Goal: Information Seeking & Learning: Learn about a topic

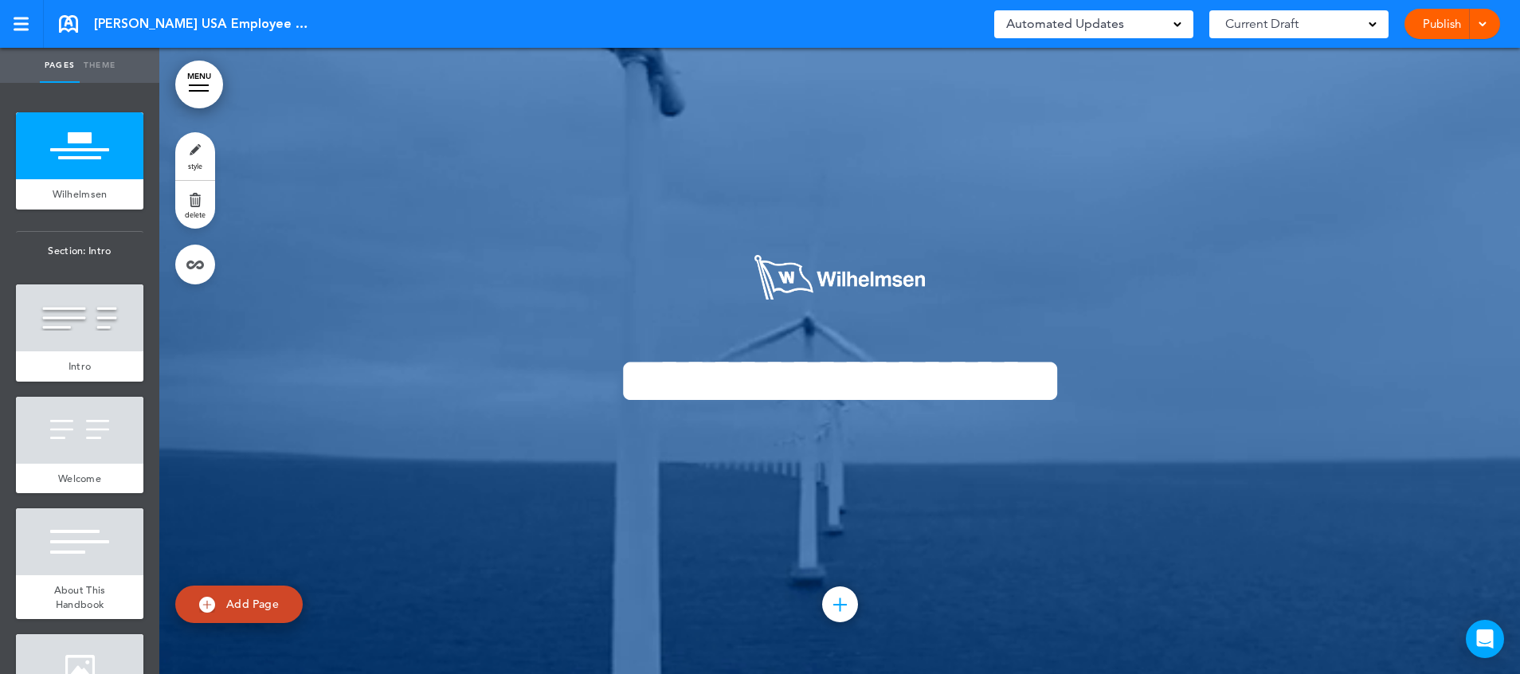
click at [205, 81] on link "MENU" at bounding box center [199, 85] width 48 height 48
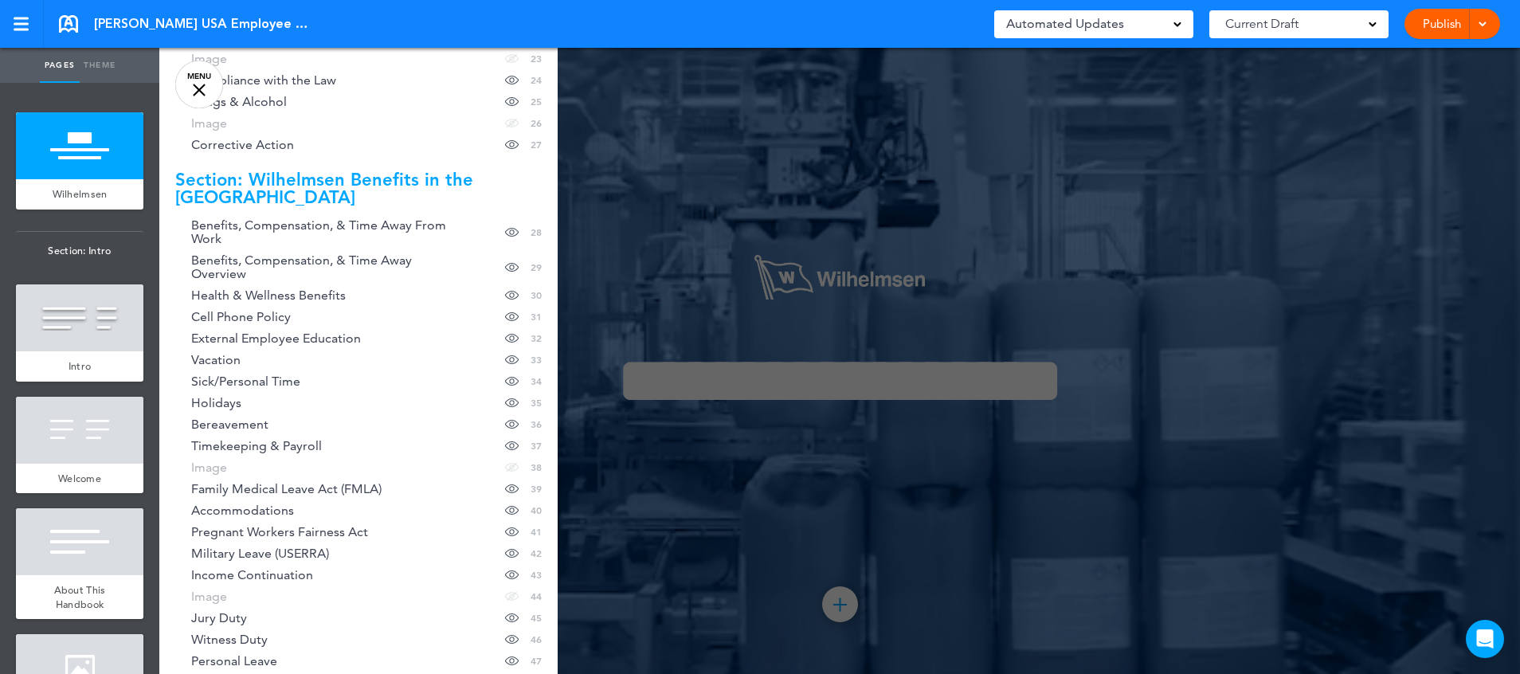
scroll to position [717, 0]
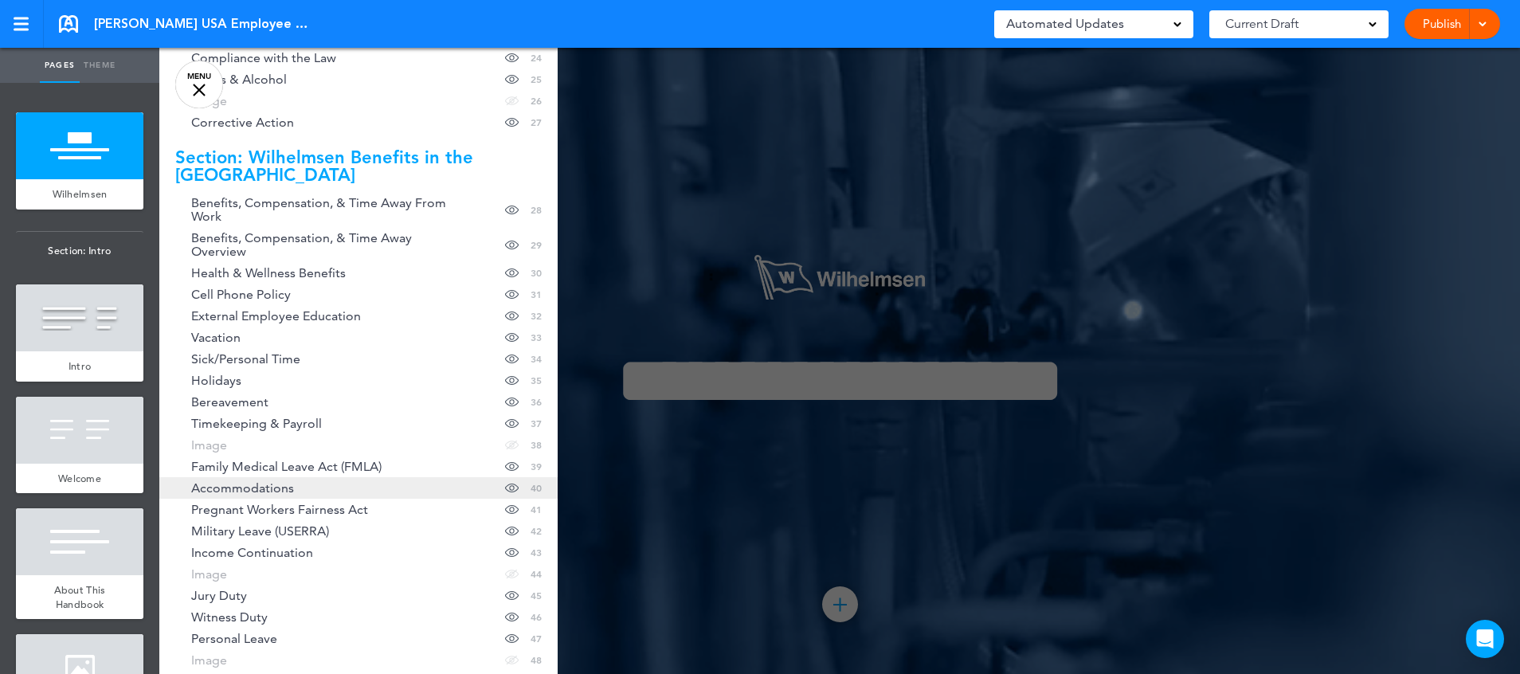
click at [253, 481] on span "Accommodations" at bounding box center [242, 488] width 103 height 14
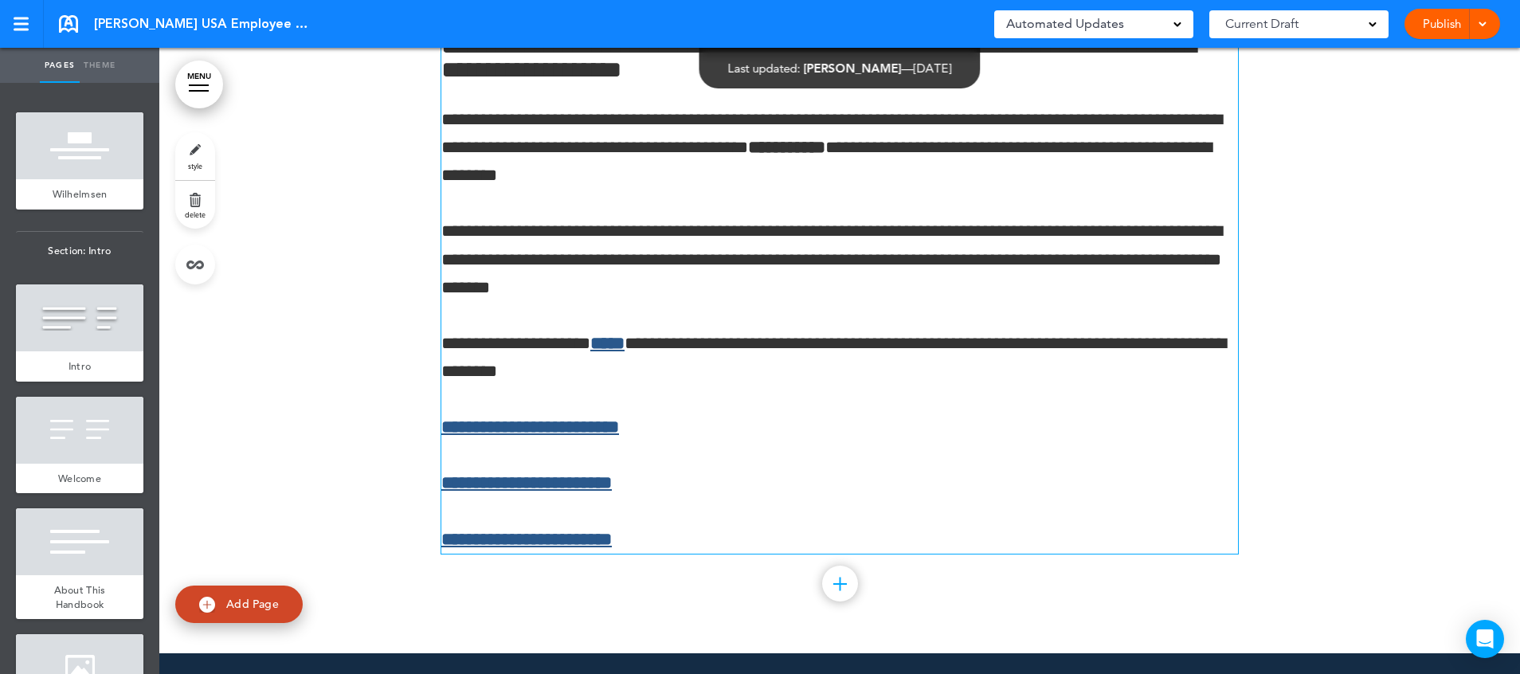
scroll to position [28650, 0]
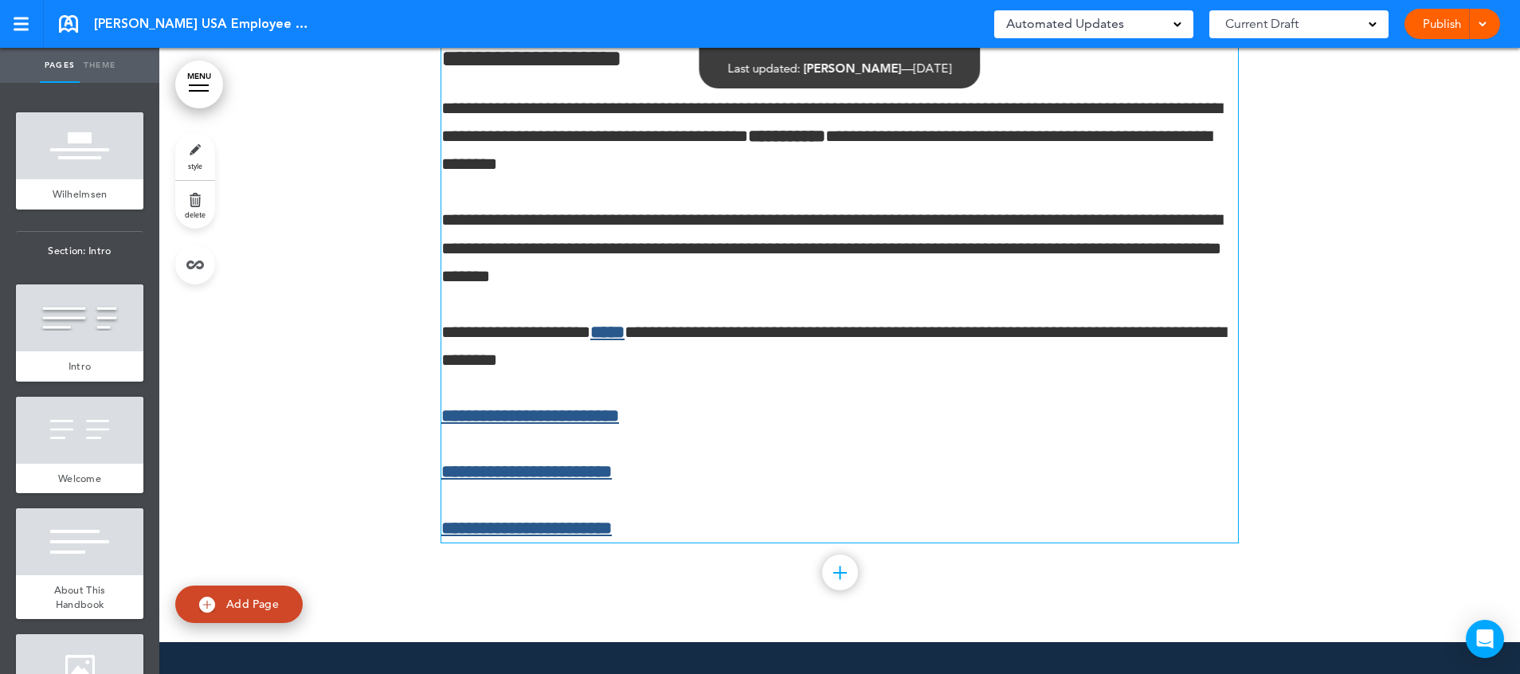
click at [601, 341] on link "****" at bounding box center [607, 332] width 34 height 18
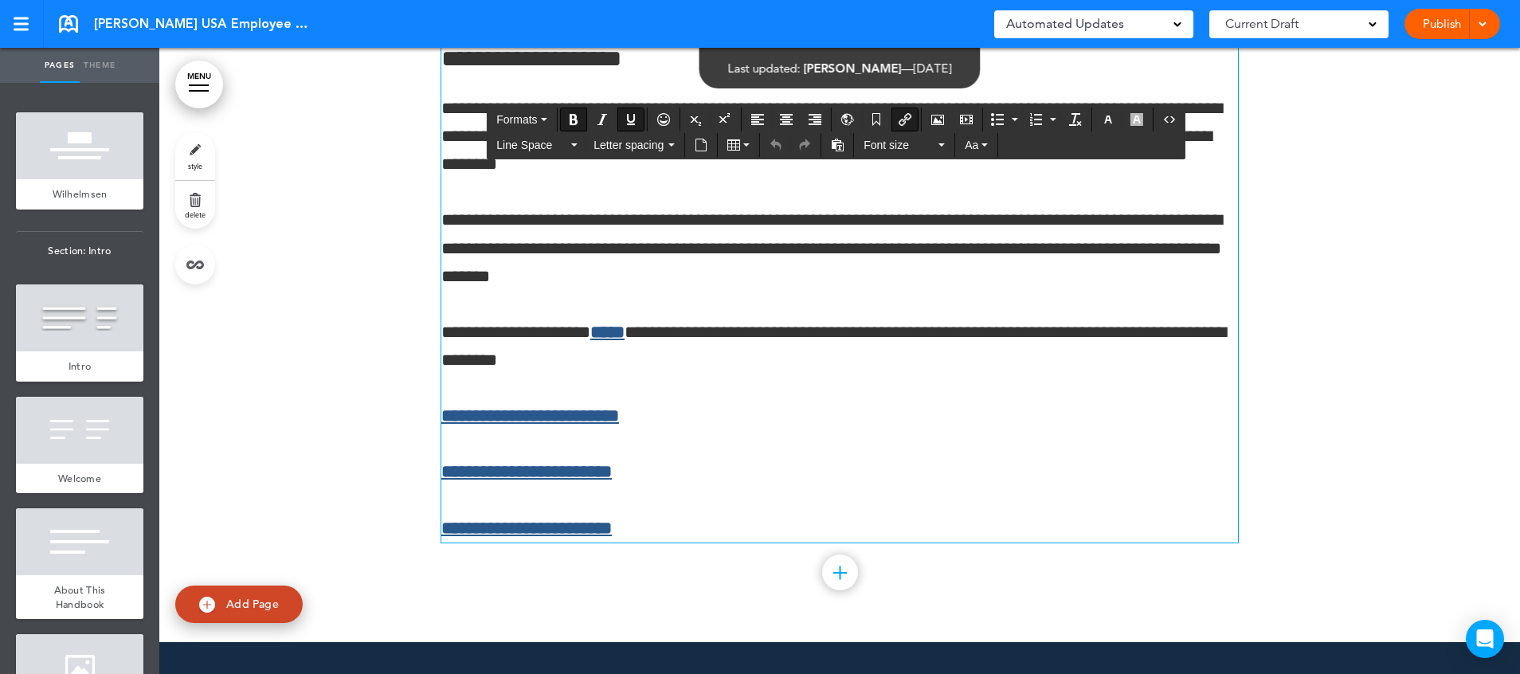
click at [601, 341] on link "****" at bounding box center [607, 332] width 34 height 18
click at [612, 425] on link "**********" at bounding box center [530, 416] width 178 height 18
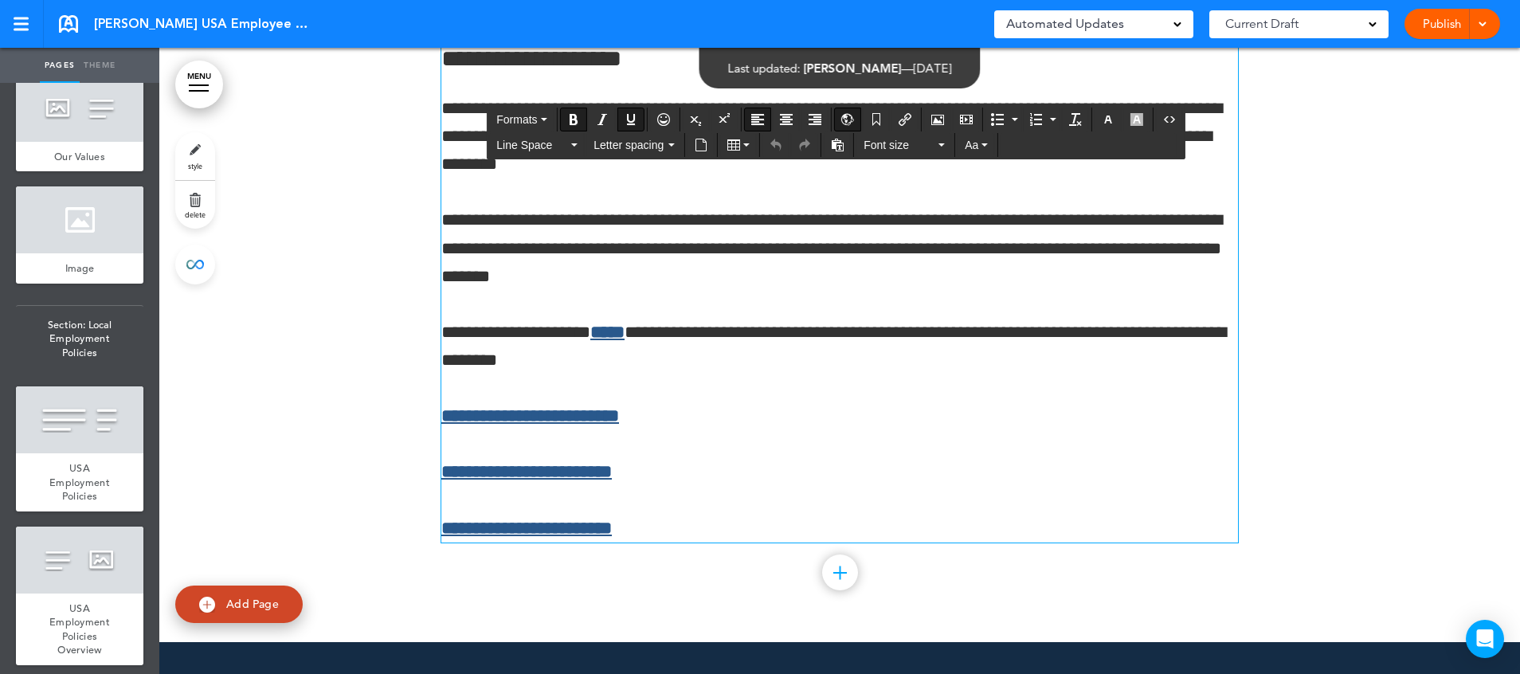
scroll to position [717, 0]
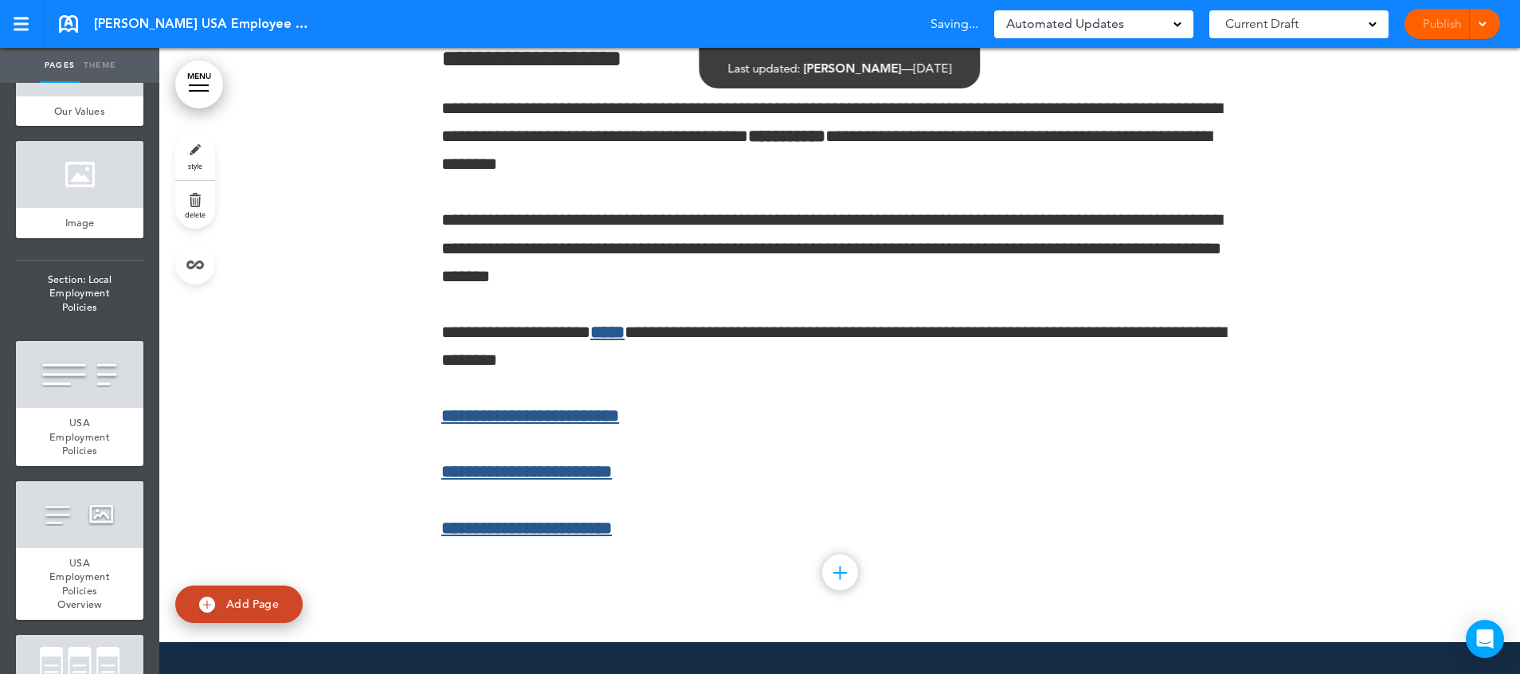
click at [188, 69] on link "MENU" at bounding box center [199, 85] width 48 height 48
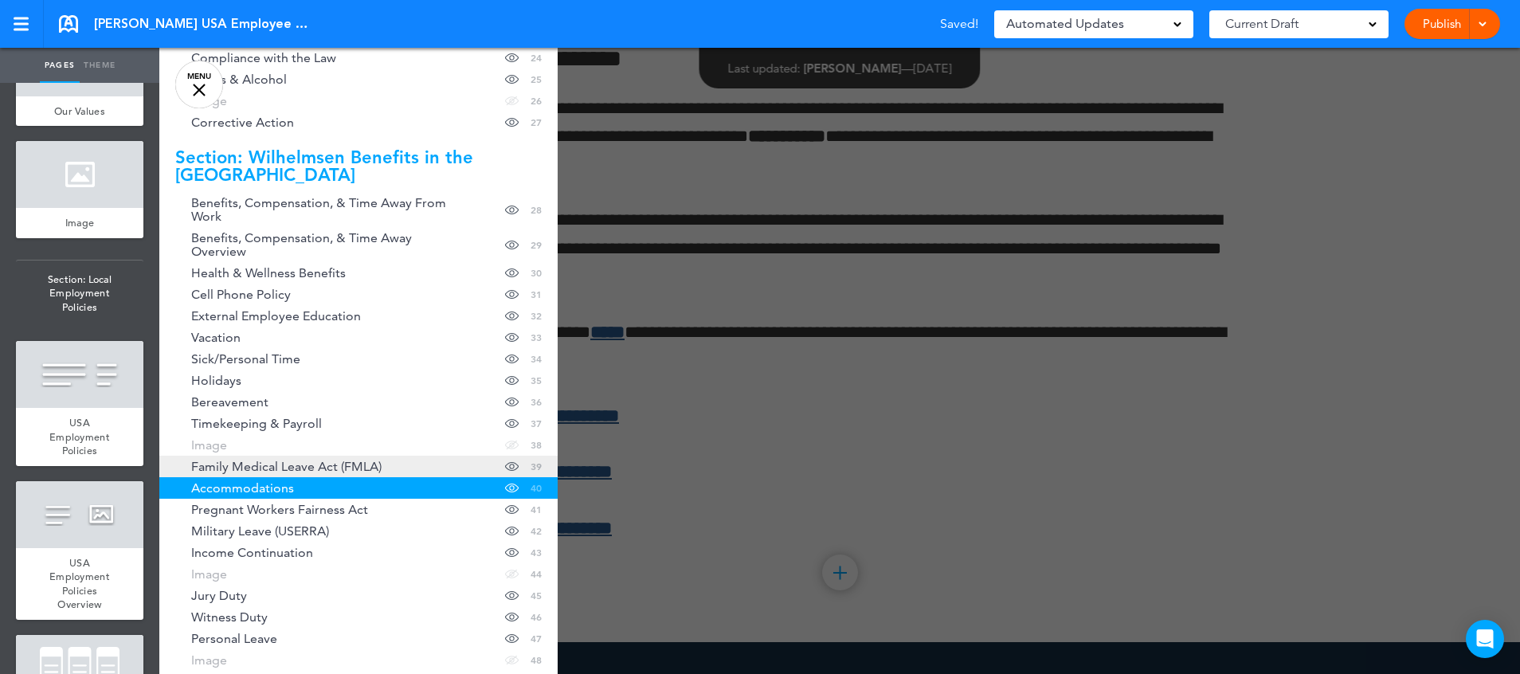
click at [341, 460] on span "Family Medical Leave Act (FMLA)" at bounding box center [286, 467] width 190 height 14
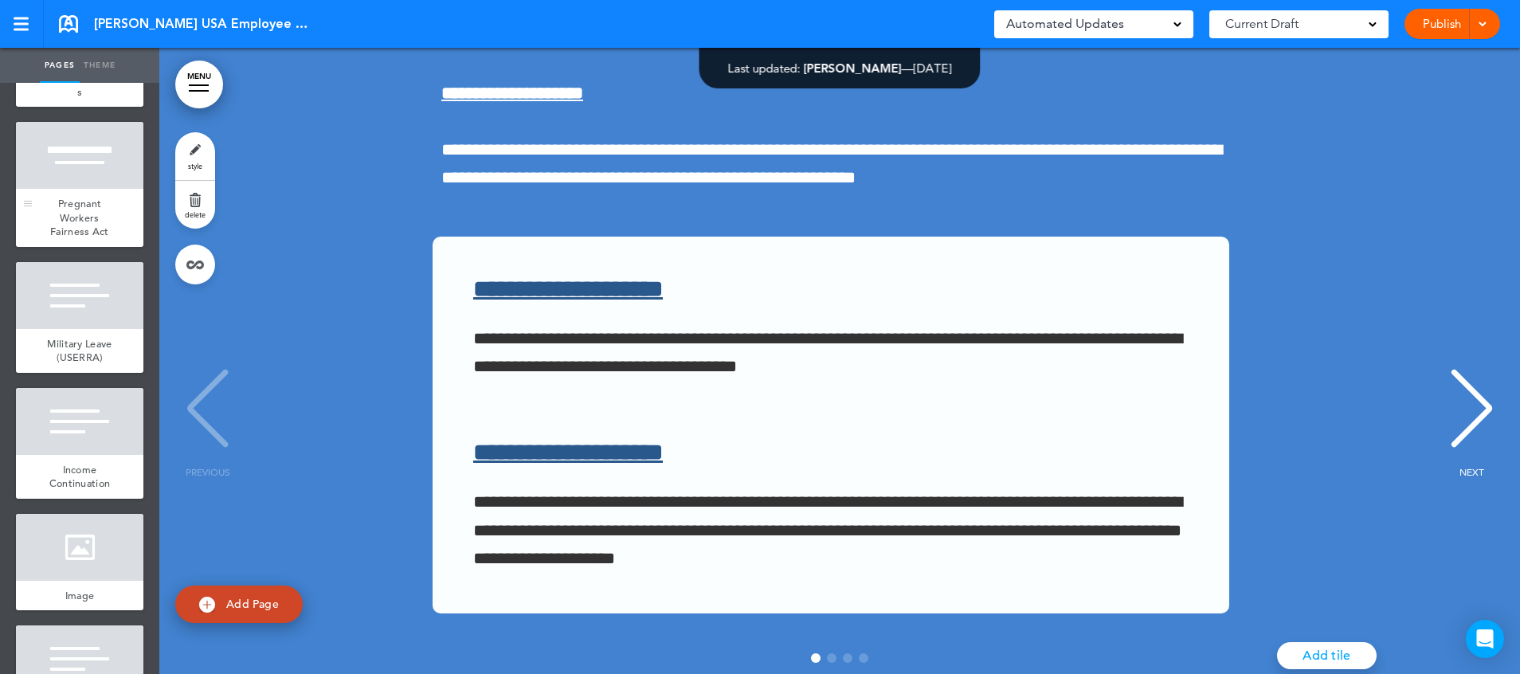
scroll to position [5495, 0]
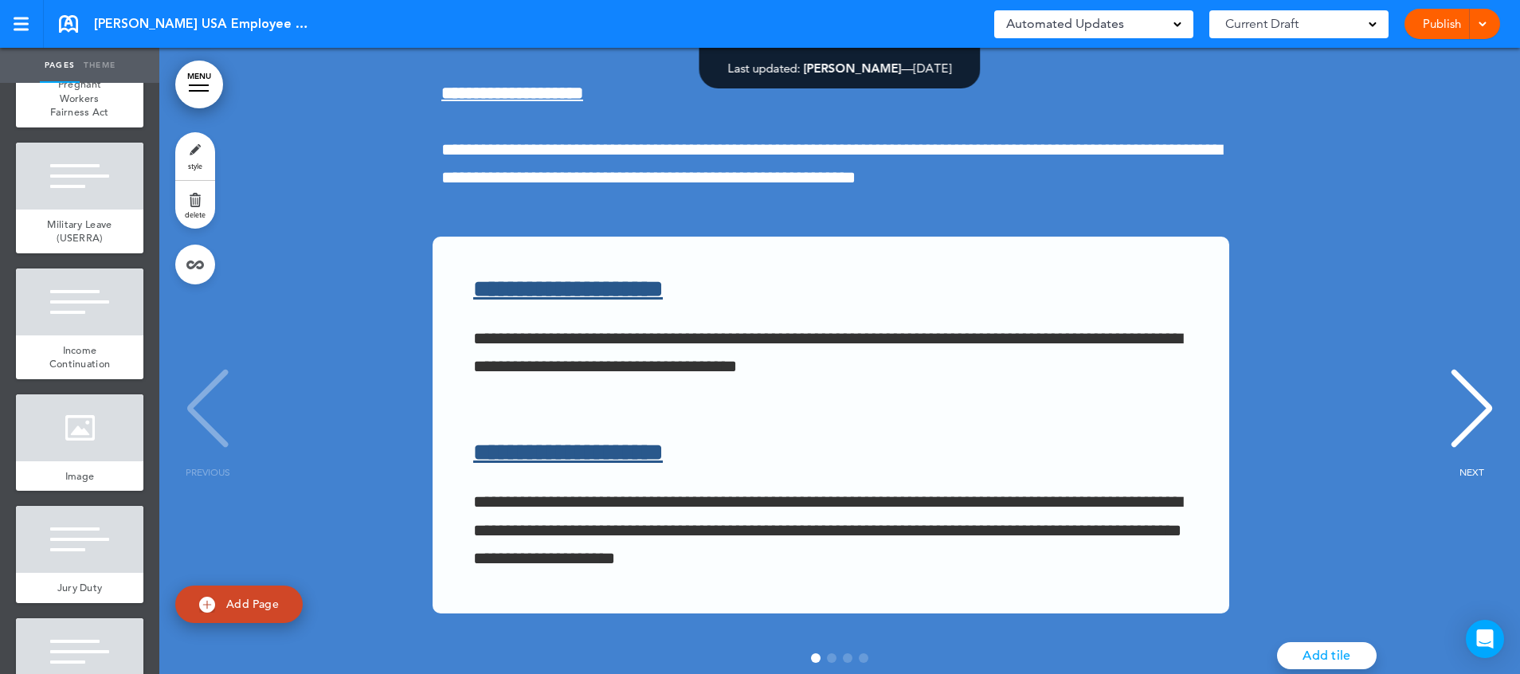
drag, startPoint x: 192, startPoint y: 80, endPoint x: 216, endPoint y: 150, distance: 73.3
click at [192, 80] on link "MENU" at bounding box center [199, 85] width 48 height 48
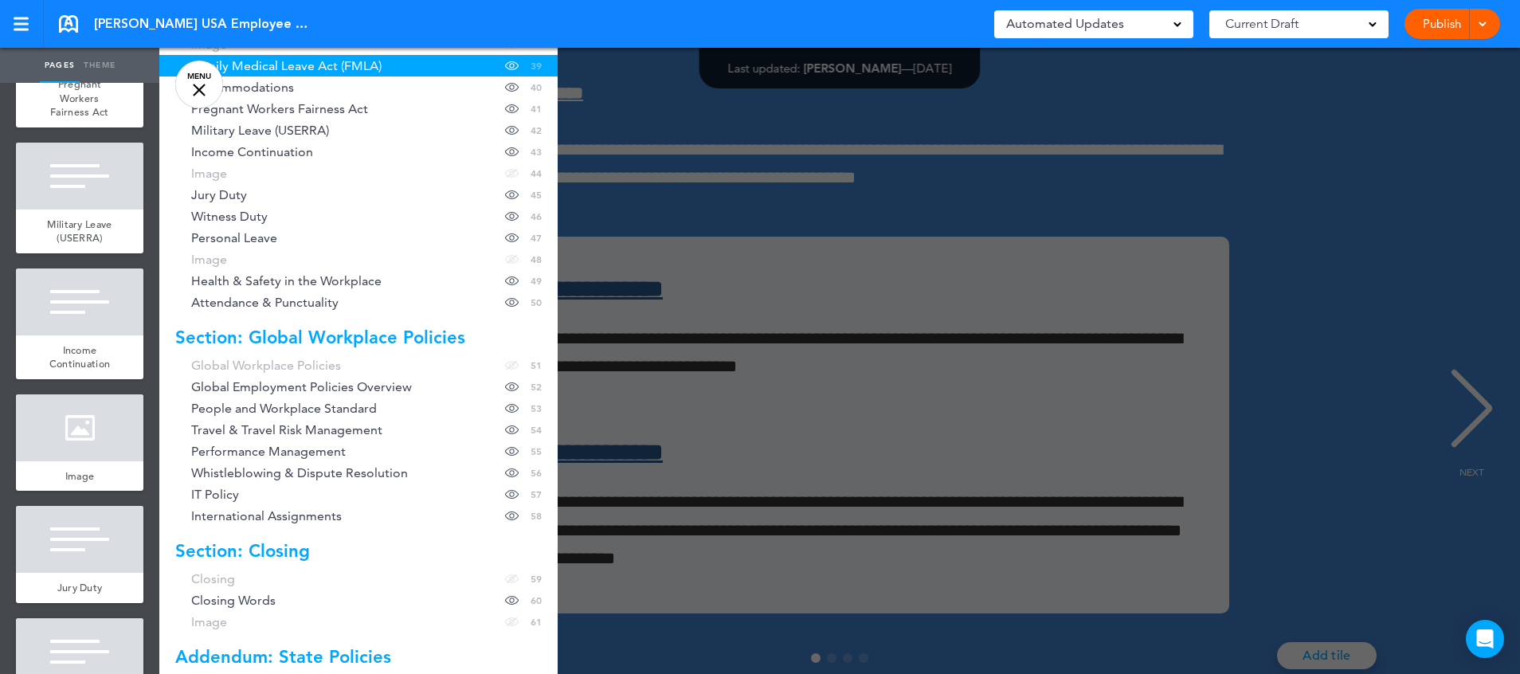
scroll to position [998, 0]
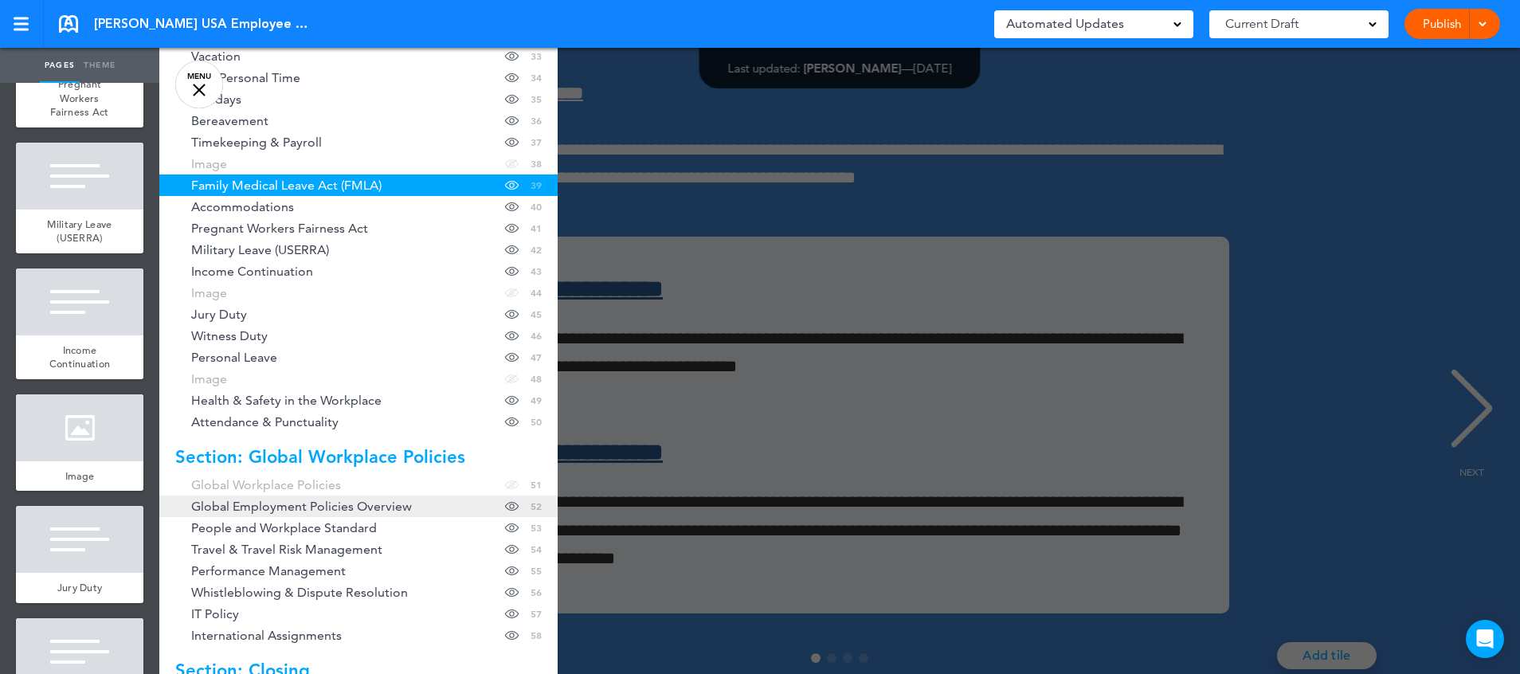
click at [361, 499] on span "Global Employment Policies Overview" at bounding box center [301, 506] width 221 height 14
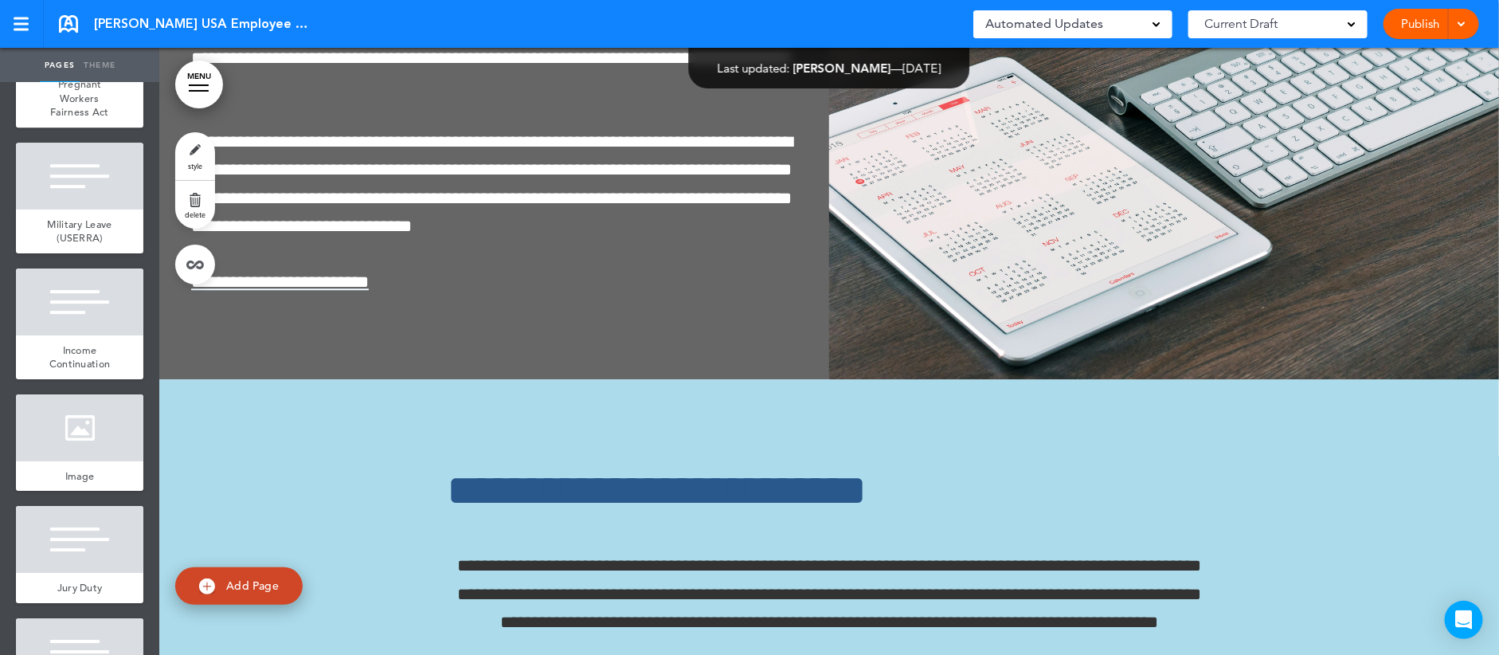
scroll to position [29743, 0]
